Goal: Task Accomplishment & Management: Complete application form

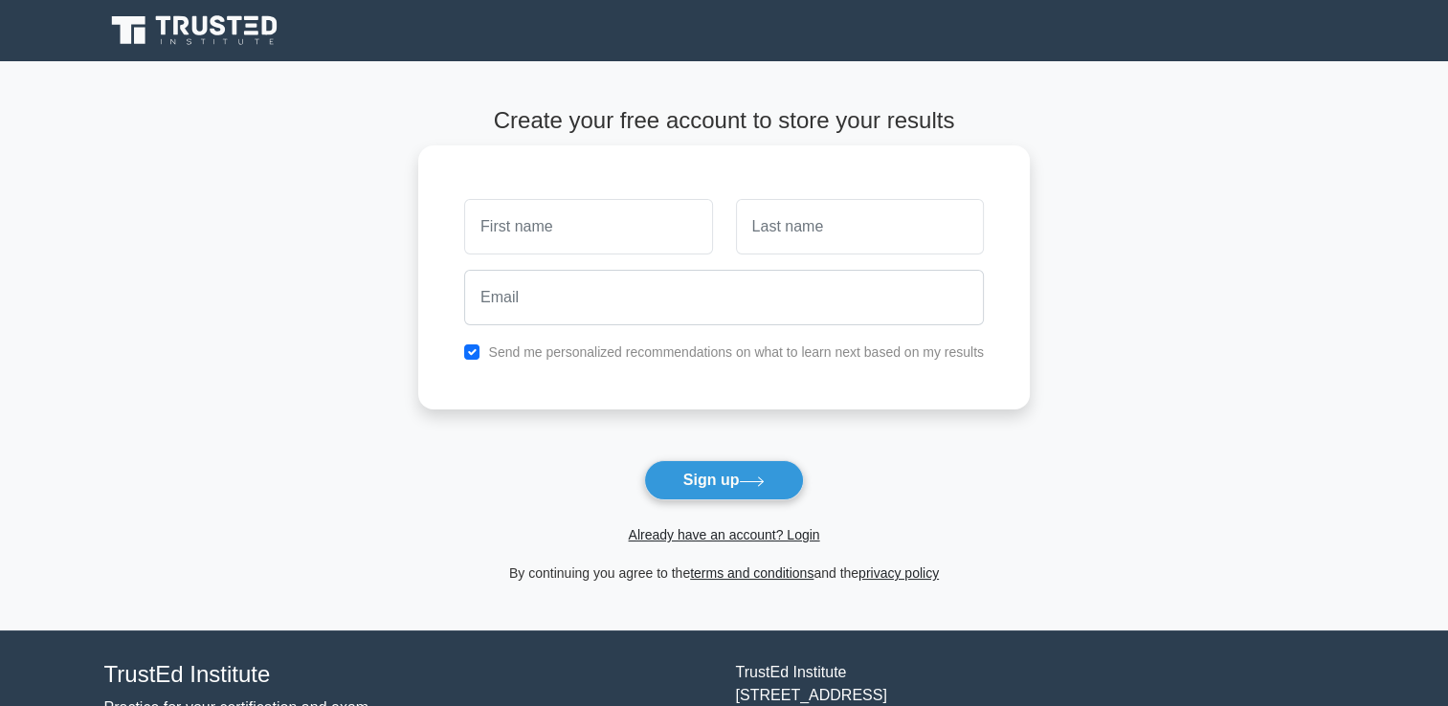
click at [572, 232] on input "text" at bounding box center [588, 227] width 248 height 56
type input "Francis"
type input "Wanjohi"
type input "[EMAIL_ADDRESS][DOMAIN_NAME]"
click at [790, 532] on link "Already have an account? Login" at bounding box center [723, 534] width 191 height 15
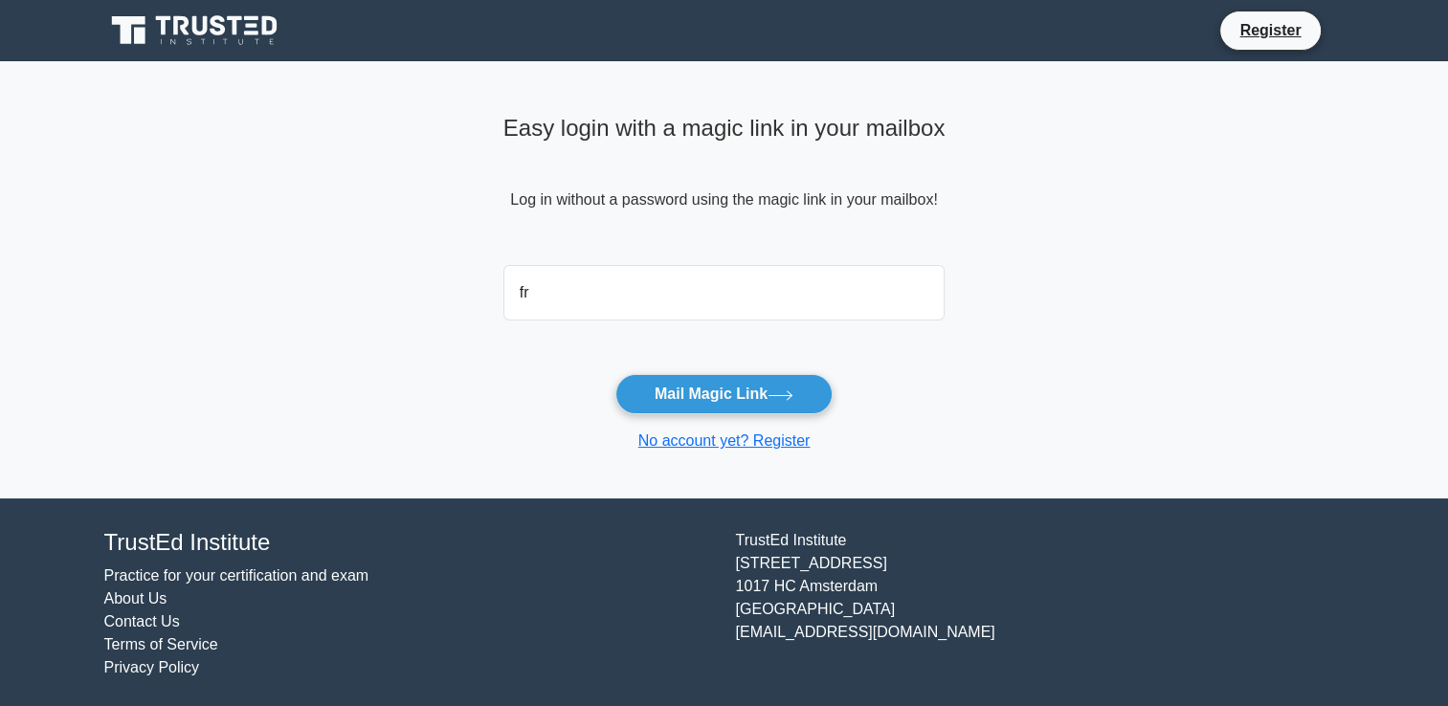
type input "[EMAIL_ADDRESS][DOMAIN_NAME]"
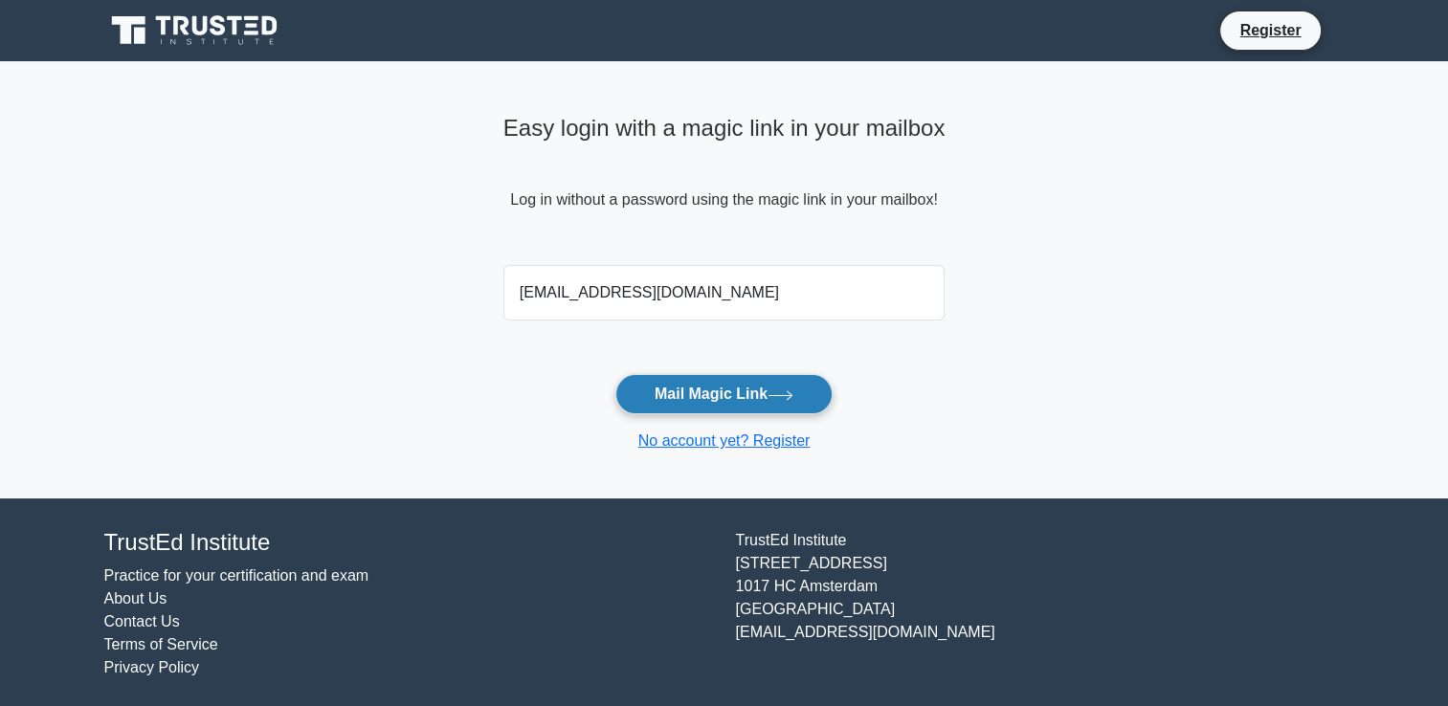
click at [709, 390] on button "Mail Magic Link" at bounding box center [724, 394] width 217 height 40
